Goal: Find specific page/section: Find specific page/section

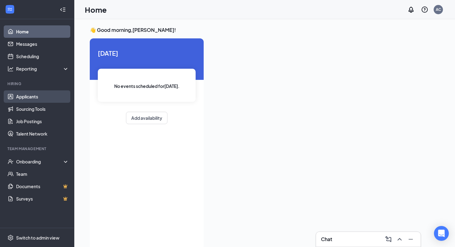
click at [40, 93] on link "Applicants" at bounding box center [42, 96] width 53 height 12
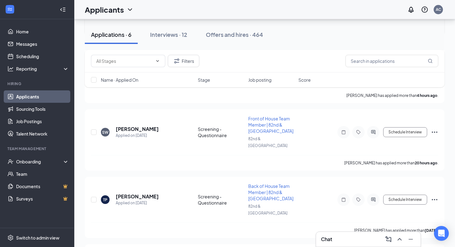
scroll to position [229, 0]
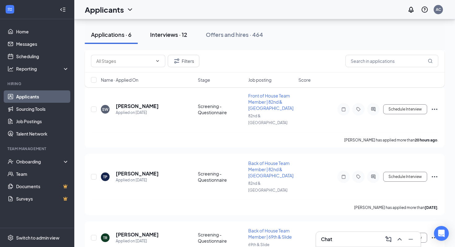
click at [177, 31] on div "Interviews · 12" at bounding box center [168, 35] width 37 height 8
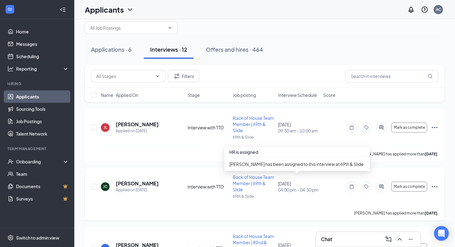
scroll to position [19, 0]
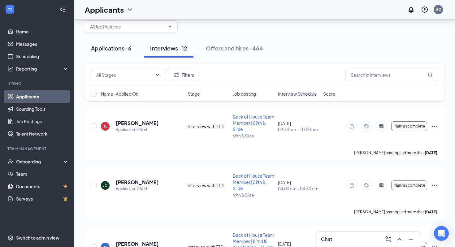
click at [113, 53] on button "Applications · 6" at bounding box center [111, 48] width 53 height 19
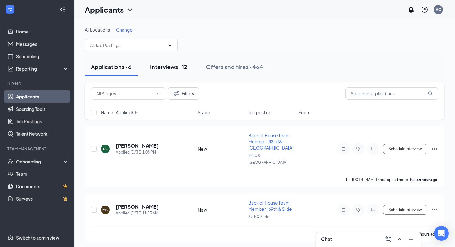
click at [173, 74] on button "Interviews · 12" at bounding box center [169, 67] width 50 height 19
